Goal: Navigation & Orientation: Find specific page/section

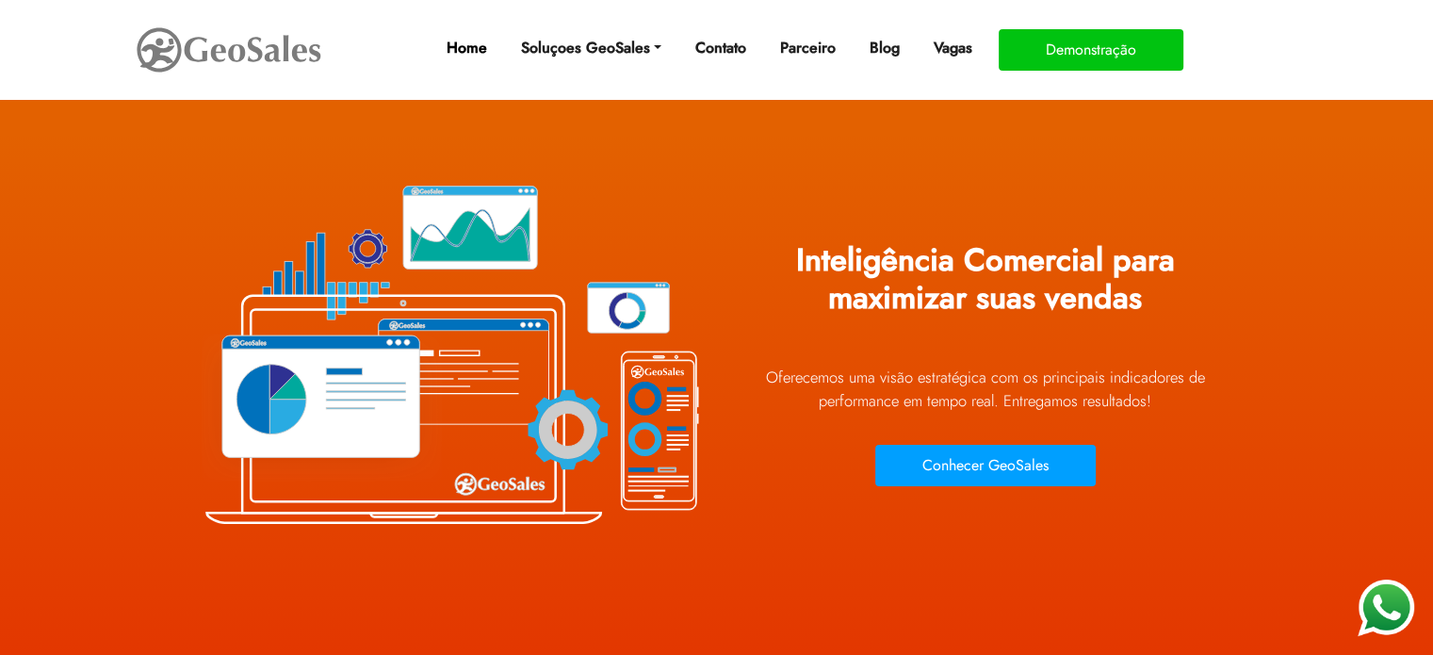
click at [468, 48] on link "Home" at bounding box center [466, 48] width 56 height 38
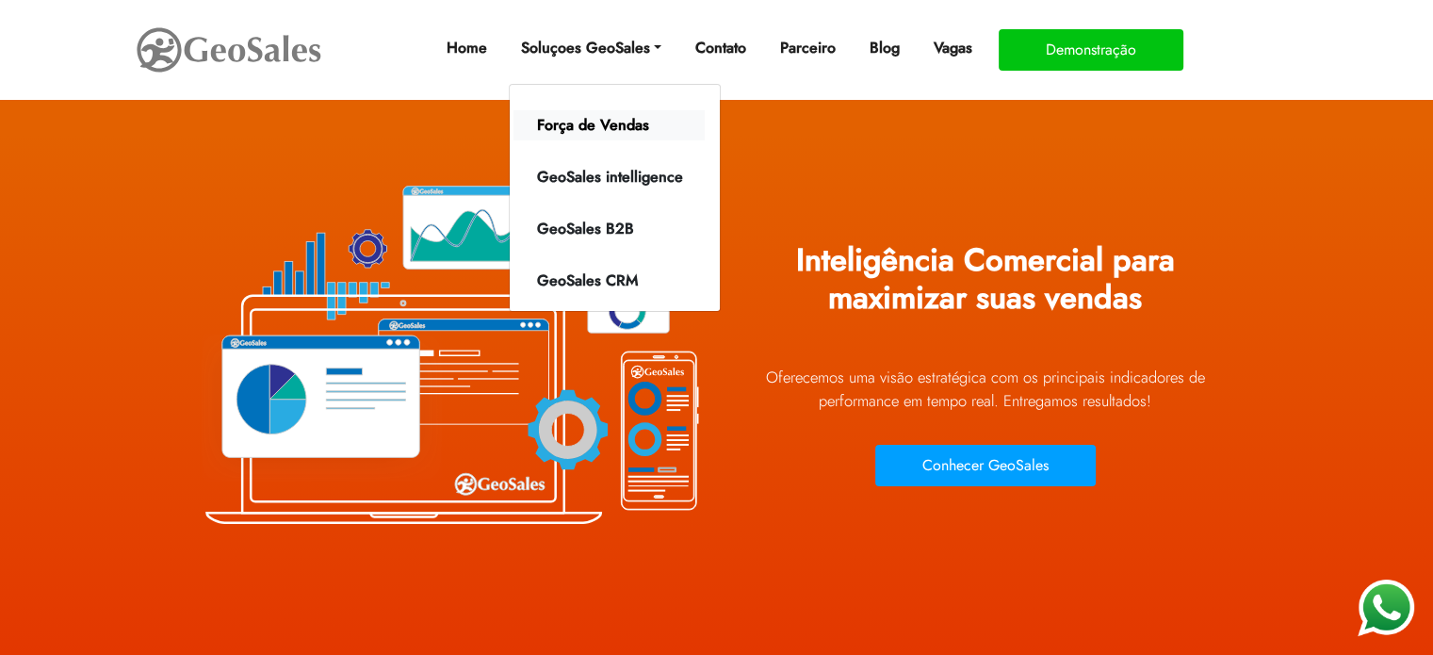
click at [570, 128] on link "Força de Vendas" at bounding box center [609, 125] width 191 height 30
